Goal: Communication & Community: Connect with others

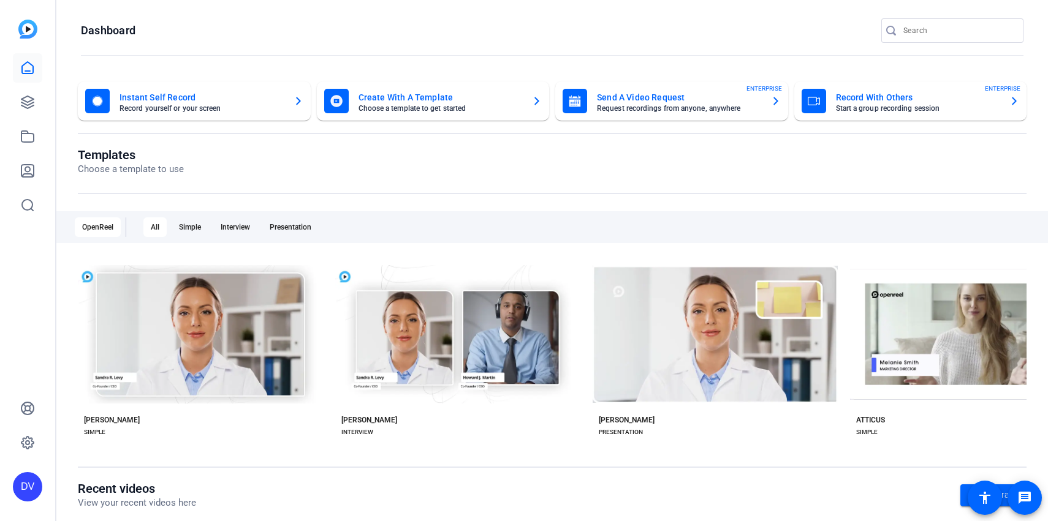
click at [946, 30] on input "Search" at bounding box center [958, 30] width 110 height 15
click at [909, 33] on input "Search" at bounding box center [958, 30] width 110 height 15
click at [922, 40] on div at bounding box center [958, 30] width 110 height 25
click at [922, 25] on input "Search" at bounding box center [958, 30] width 110 height 15
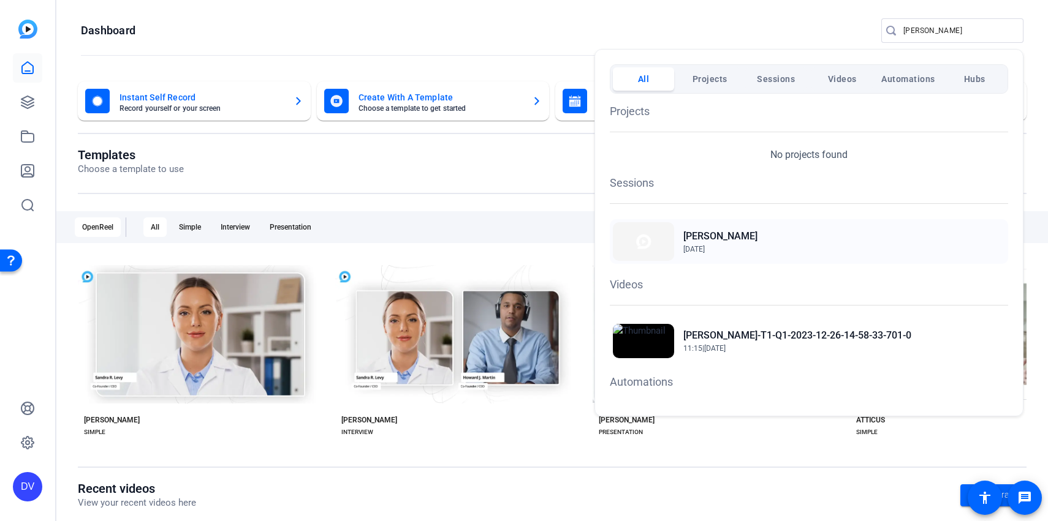
click at [741, 229] on div "[PERSON_NAME] [DATE]" at bounding box center [809, 241] width 398 height 45
click at [937, 36] on div at bounding box center [524, 260] width 1048 height 521
click at [937, 36] on input "[PERSON_NAME]" at bounding box center [958, 30] width 110 height 15
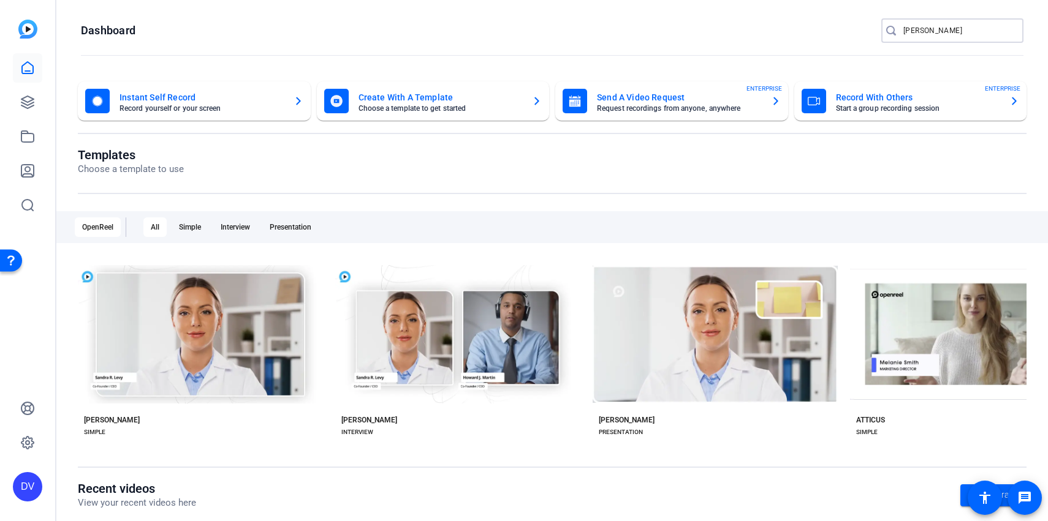
click at [937, 36] on input "[PERSON_NAME]" at bounding box center [958, 30] width 110 height 15
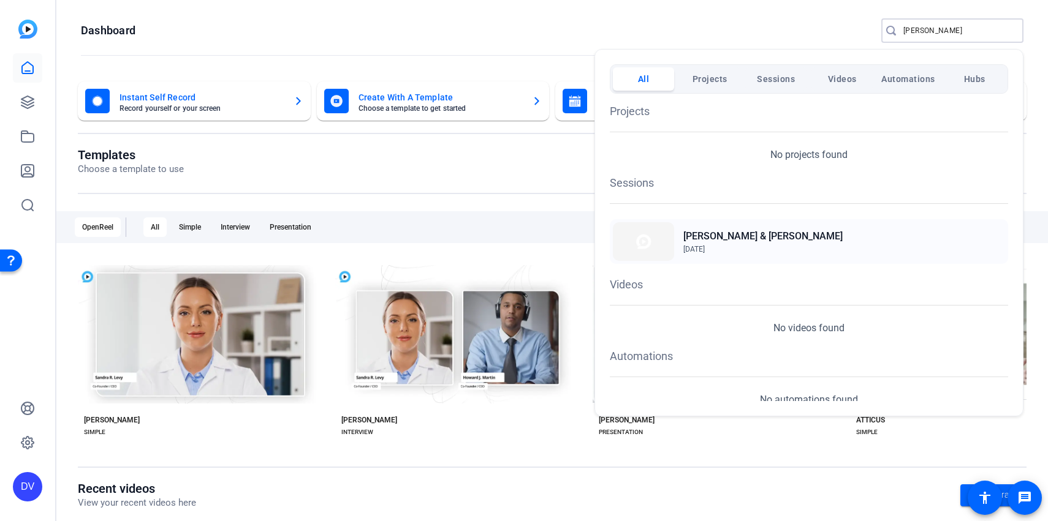
type input "[PERSON_NAME]"
click at [751, 240] on h2 "[PERSON_NAME] & [PERSON_NAME]" at bounding box center [762, 236] width 159 height 15
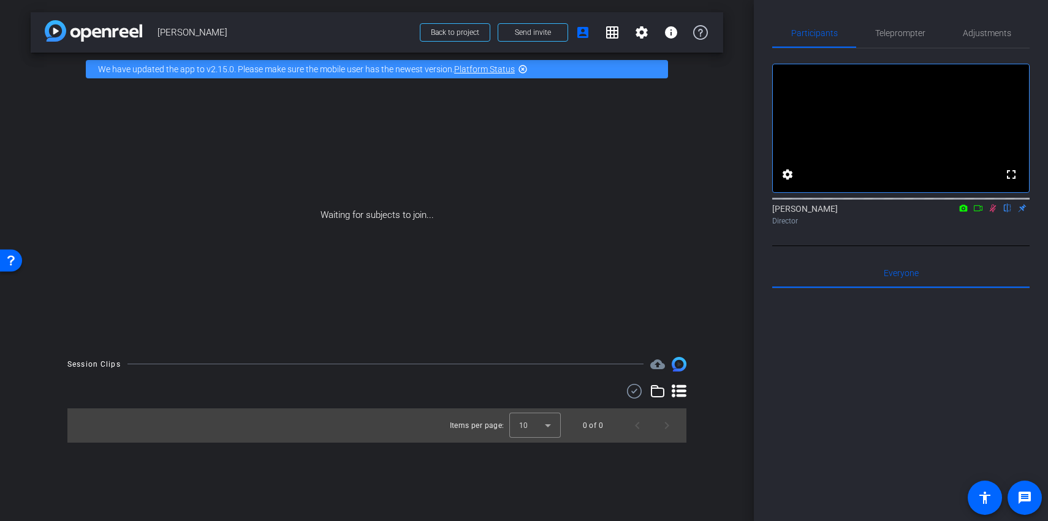
click at [981, 213] on icon at bounding box center [978, 208] width 10 height 9
click at [554, 31] on span at bounding box center [532, 32] width 69 height 29
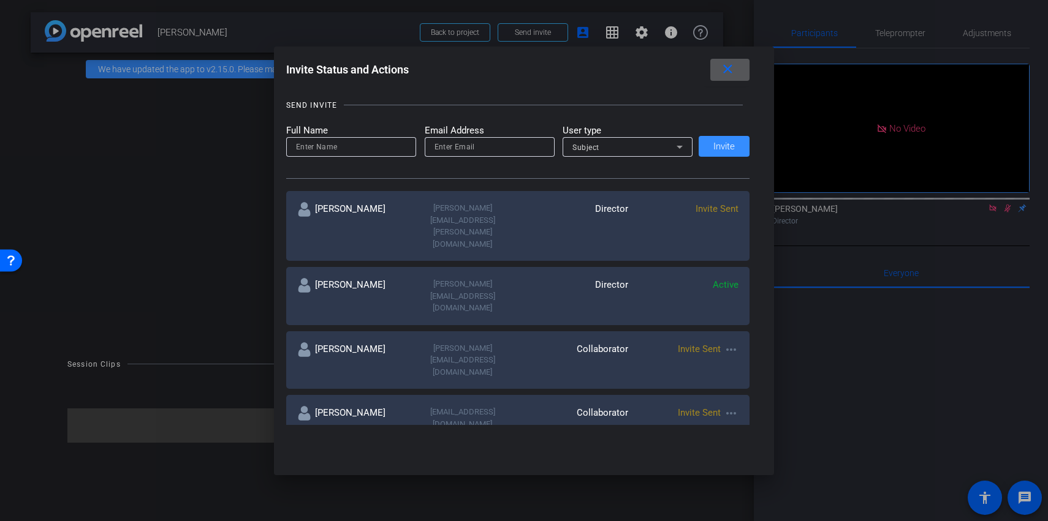
scroll to position [123, 0]
click at [733, 341] on mat-icon "more_horiz" at bounding box center [731, 348] width 15 height 15
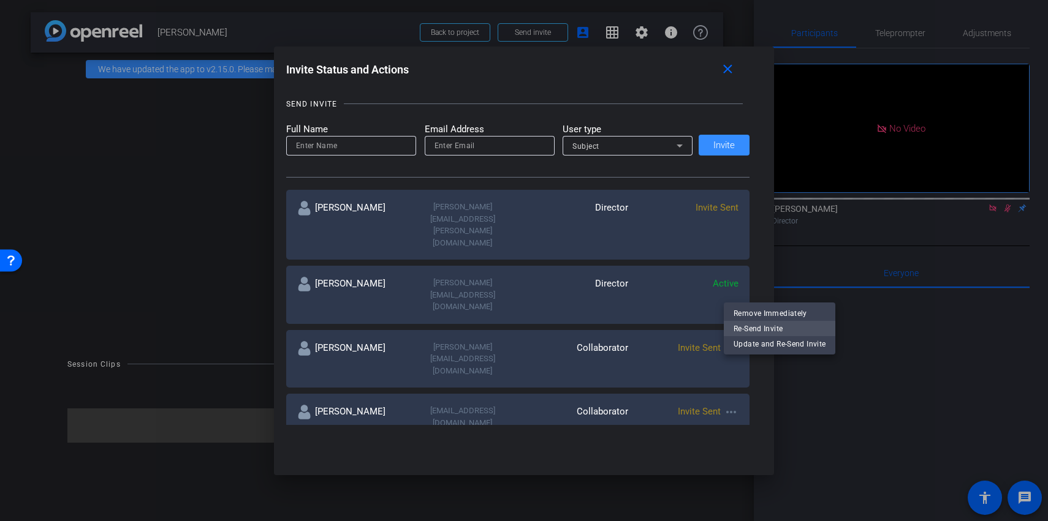
click at [749, 327] on span "Re-Send Invite" at bounding box center [779, 328] width 92 height 15
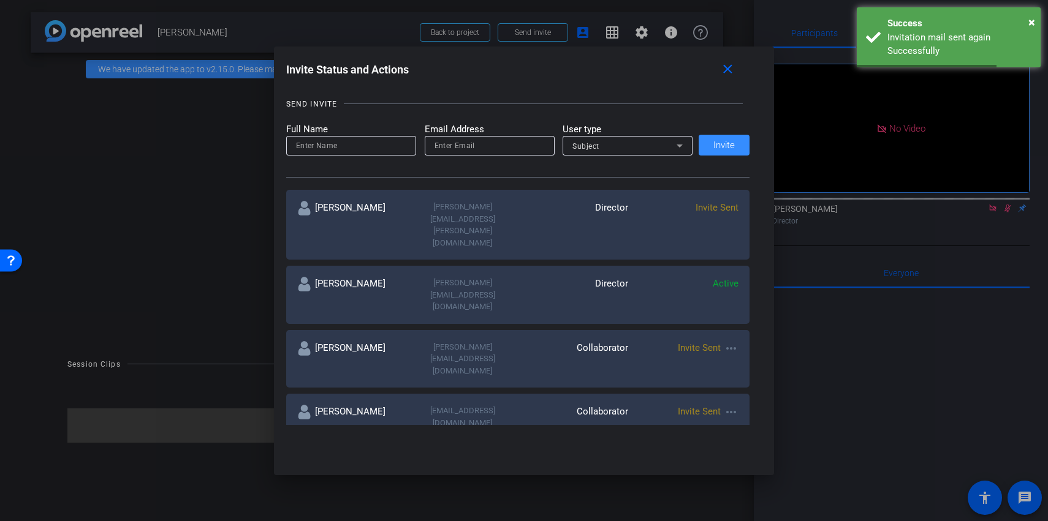
click at [222, 20] on div at bounding box center [524, 260] width 1048 height 521
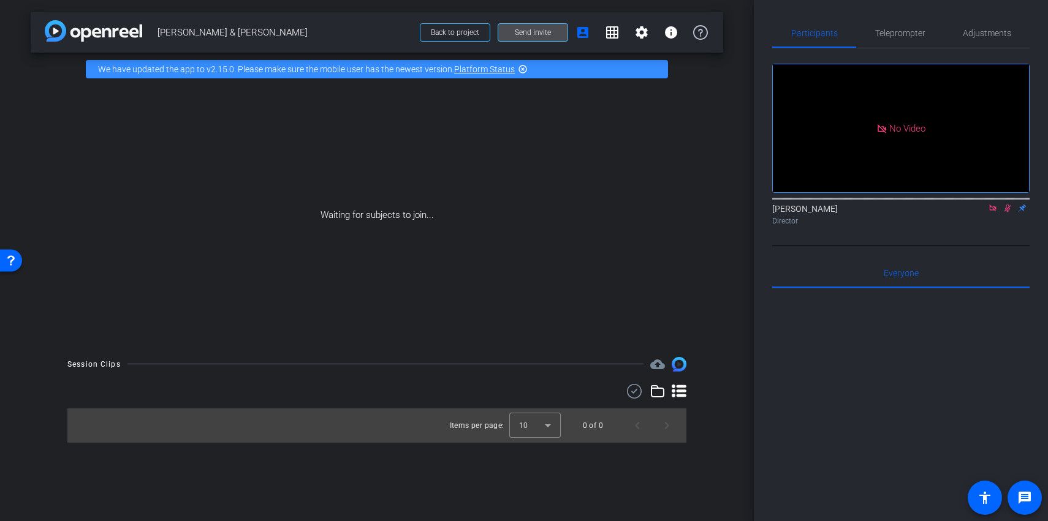
click at [520, 31] on span "Send invite" at bounding box center [533, 33] width 36 height 10
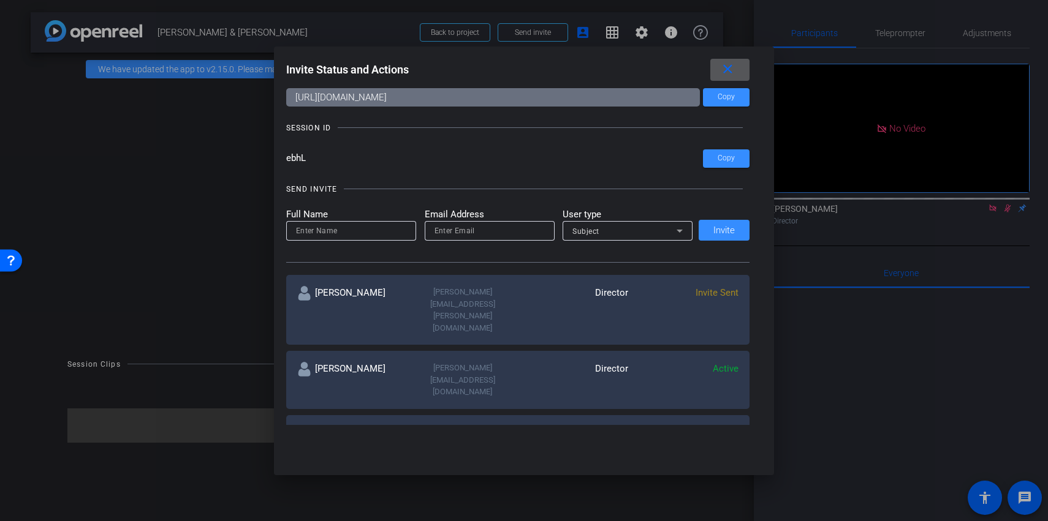
scroll to position [45, 0]
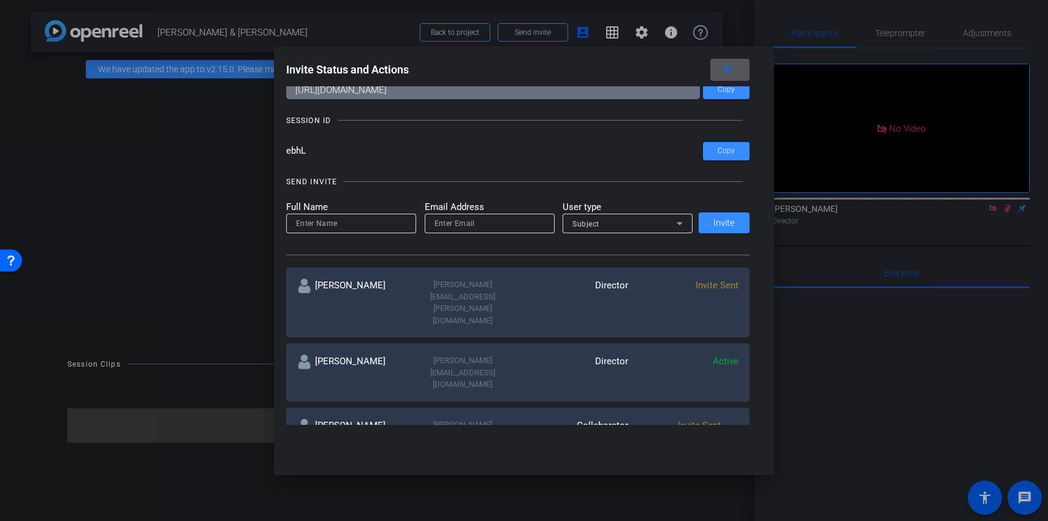
click at [730, 419] on mat-icon "more_horiz" at bounding box center [731, 426] width 15 height 15
click at [745, 410] on span "Re-Send Invite" at bounding box center [779, 406] width 92 height 15
